Goal: Information Seeking & Learning: Learn about a topic

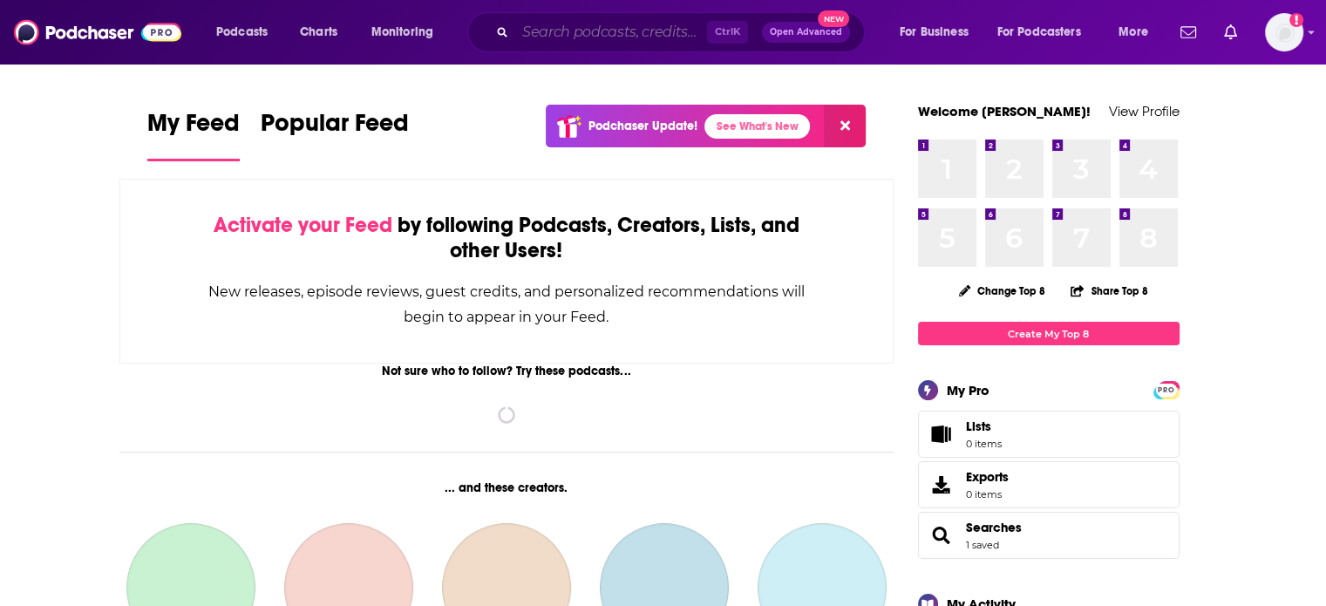
click at [648, 37] on input "Search podcasts, credits, & more..." at bounding box center [611, 32] width 192 height 28
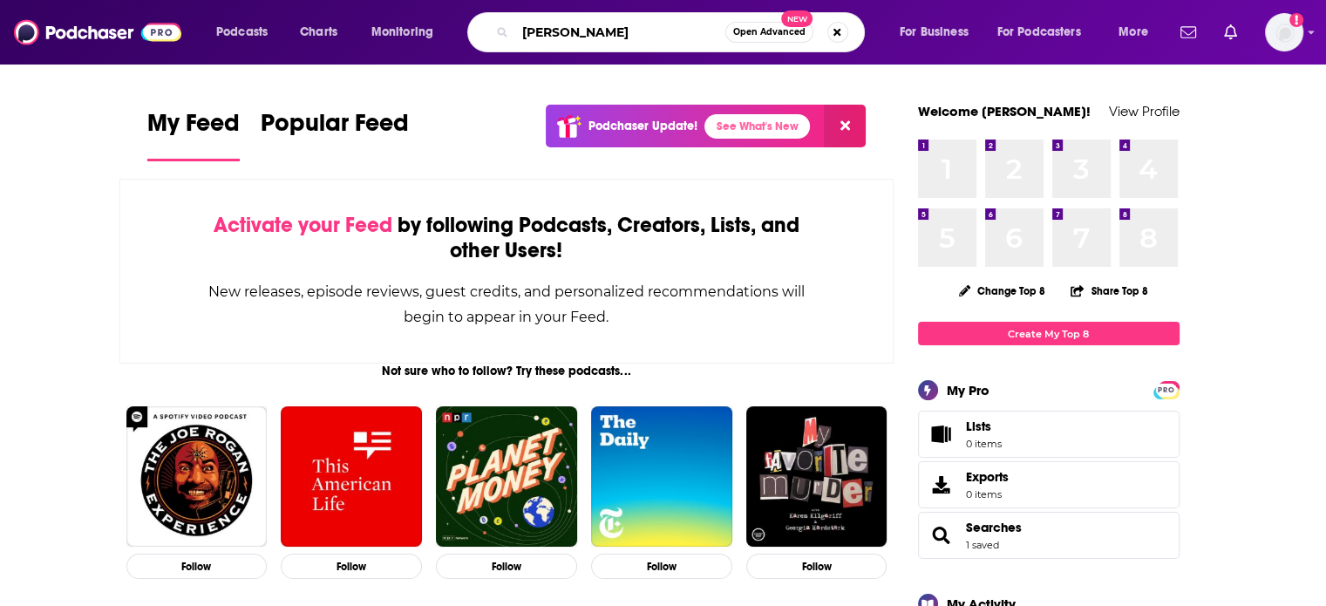
type input "[PERSON_NAME]"
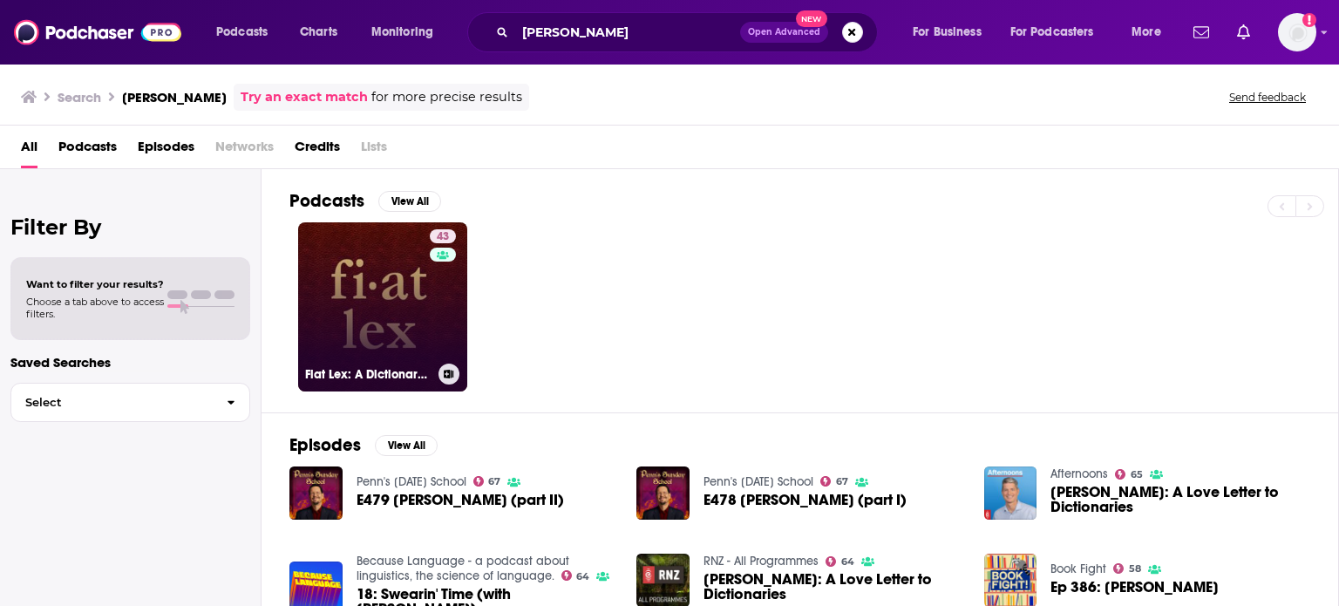
click at [385, 286] on link "43 Fiat Lex: A Dictionary Podcast" at bounding box center [382, 306] width 169 height 169
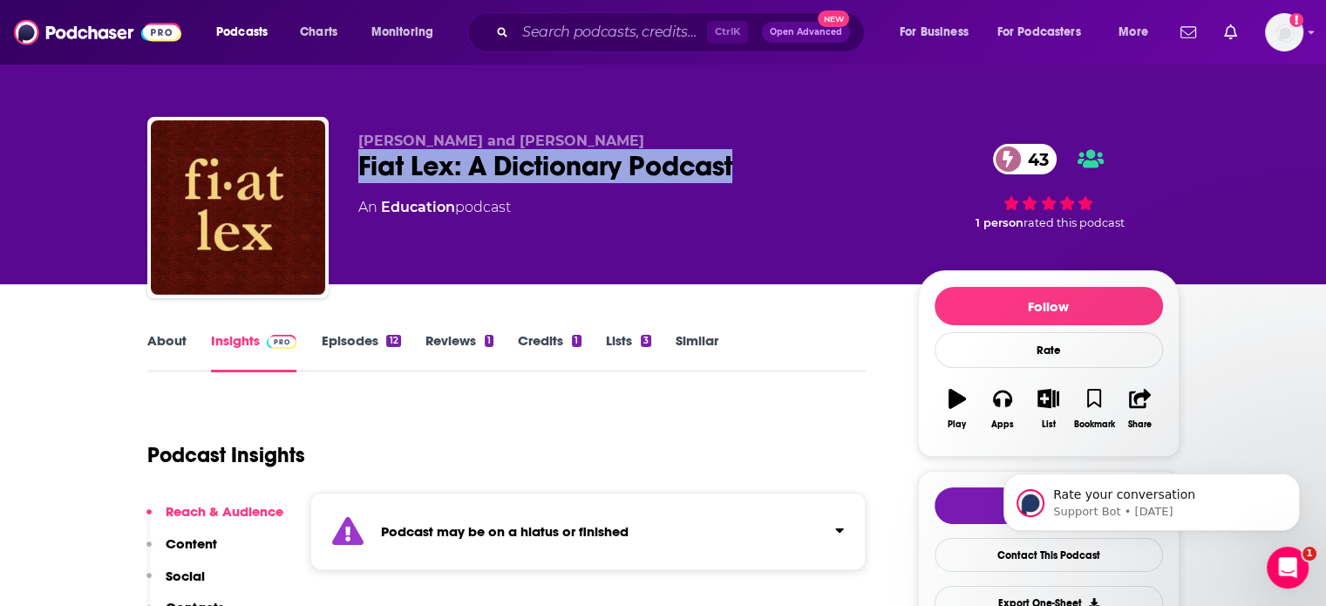
drag, startPoint x: 753, startPoint y: 169, endPoint x: 359, endPoint y: 163, distance: 394.0
click at [359, 163] on div "Fiat Lex: A Dictionary Podcast 43" at bounding box center [624, 166] width 532 height 34
copy h2 "Fiat Lex: A Dictionary Podcast"
